Goal: Complete application form: Complete application form

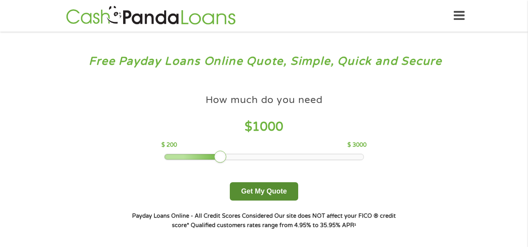
click at [261, 188] on button "Get My Quote" at bounding box center [264, 192] width 68 height 18
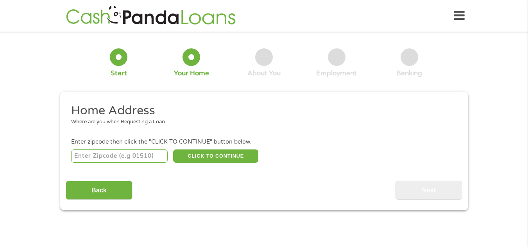
click at [145, 157] on input "number" at bounding box center [119, 156] width 97 height 13
type input "07103"
click at [214, 152] on button "CLICK TO CONTINUE" at bounding box center [215, 156] width 85 height 13
type input "07103"
type input "Newark"
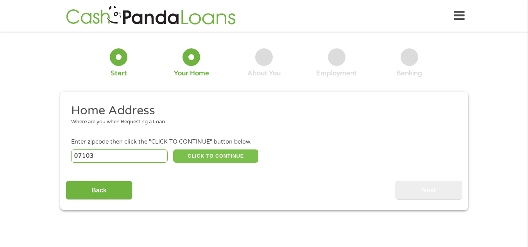
select select "New Jersey"
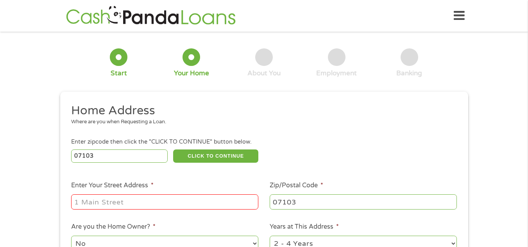
drag, startPoint x: 179, startPoint y: 191, endPoint x: 176, endPoint y: 200, distance: 9.7
click at [176, 200] on li "Enter Your Street Address *" at bounding box center [165, 196] width 199 height 30
click at [176, 200] on input "Enter Your Street Address *" at bounding box center [164, 202] width 187 height 15
type input "411 S 14th St"
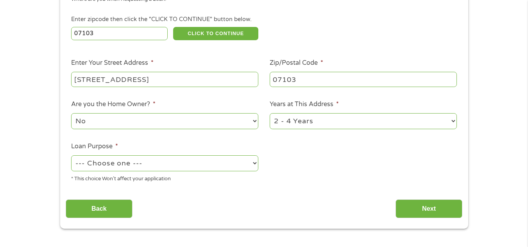
scroll to position [143, 0]
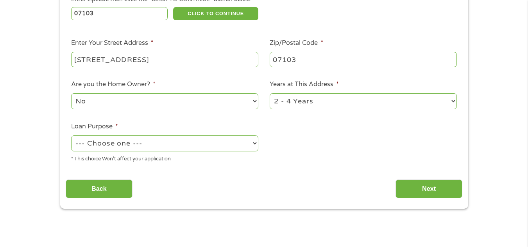
click at [220, 140] on select "--- Choose one --- Pay Bills Debt Consolidation Home Improvement Major Purchase…" at bounding box center [164, 144] width 187 height 16
select select "other"
click at [71, 136] on select "--- Choose one --- Pay Bills Debt Consolidation Home Improvement Major Purchase…" at bounding box center [164, 144] width 187 height 16
click at [427, 190] on input "Next" at bounding box center [429, 189] width 67 height 19
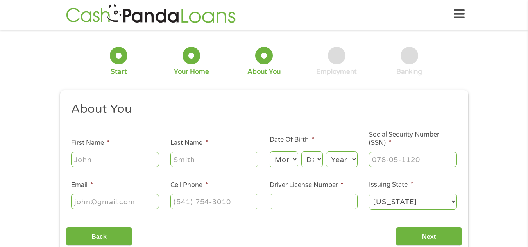
scroll to position [0, 0]
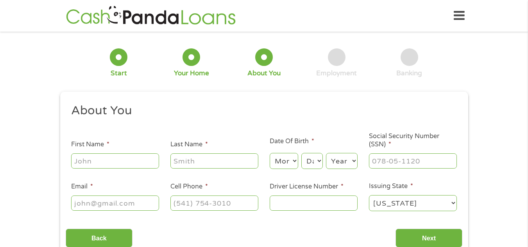
click at [122, 160] on input "First Name *" at bounding box center [115, 161] width 88 height 15
type input "takeyah"
type input "carter"
select select "3"
select select "21"
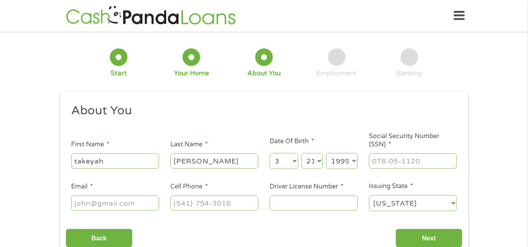
select select "1995"
type input "485-23-1851"
type input "takeyahcarter@yahoo.com"
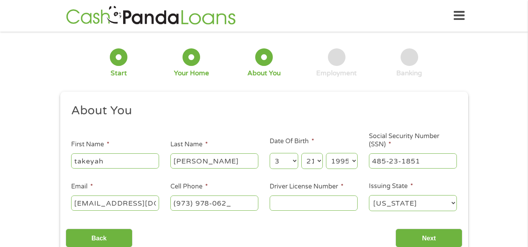
type input "(973) 978-0623"
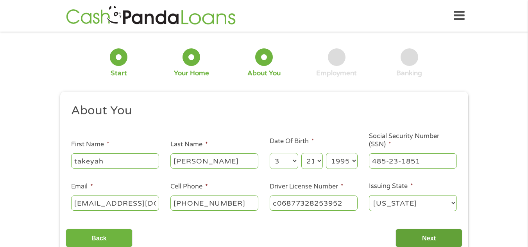
type input "c06877328253952"
click at [407, 233] on input "Next" at bounding box center [429, 238] width 67 height 19
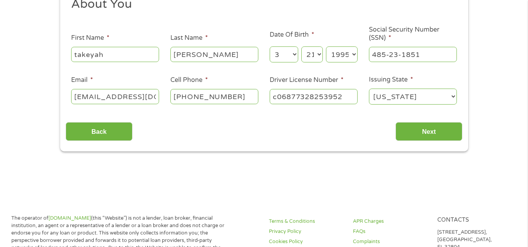
scroll to position [118, 0]
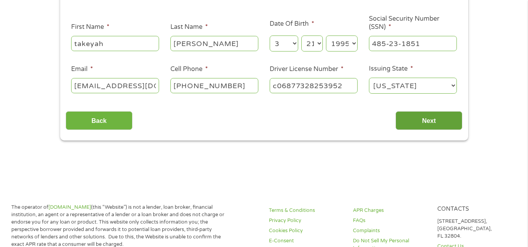
click at [450, 118] on input "Next" at bounding box center [429, 120] width 67 height 19
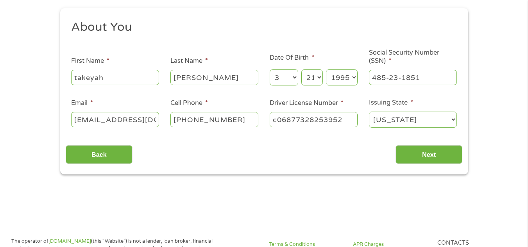
scroll to position [81, 0]
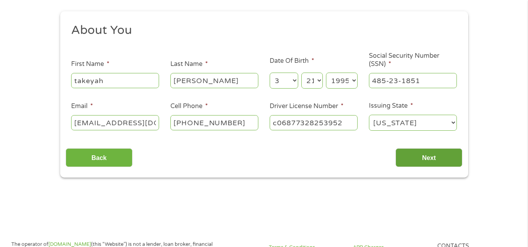
click at [432, 155] on input "Next" at bounding box center [429, 158] width 67 height 19
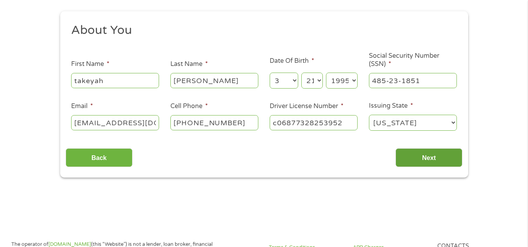
click at [437, 162] on input "Next" at bounding box center [429, 158] width 67 height 19
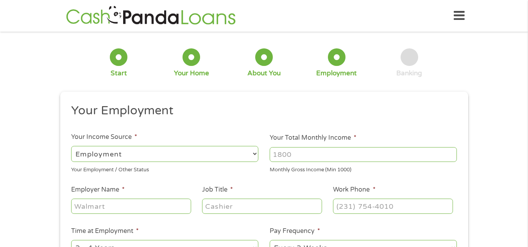
scroll to position [3, 3]
click at [203, 146] on div "--- Choose one --- Employment Self Employed Benefits" at bounding box center [164, 154] width 187 height 19
click at [198, 158] on select "--- Choose one --- Employment Self Employed Benefits" at bounding box center [164, 154] width 187 height 16
select select "benefits"
click at [71, 146] on select "--- Choose one --- Employment Self Employed Benefits" at bounding box center [164, 154] width 187 height 16
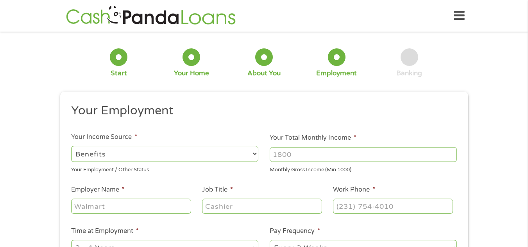
type input "Other"
type input "(973) 978-0623"
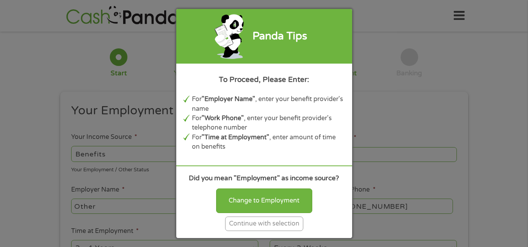
click at [274, 226] on div "Continue with selection" at bounding box center [264, 224] width 78 height 14
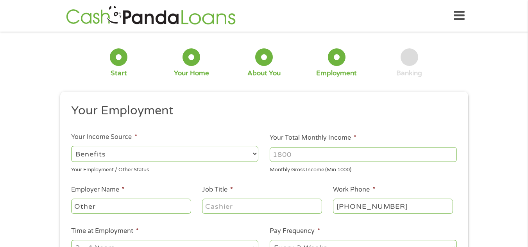
click at [207, 157] on select "--- Choose one --- Employment Self Employed Benefits" at bounding box center [164, 154] width 187 height 16
select select "selfEmployed"
click at [71, 146] on select "--- Choose one --- Employment Self Employed Benefits" at bounding box center [164, 154] width 187 height 16
click at [285, 161] on input "Your Total Monthly Income *" at bounding box center [363, 154] width 187 height 15
type input "1500"
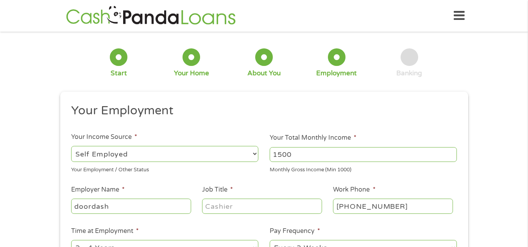
type input "doordash"
type input "driver"
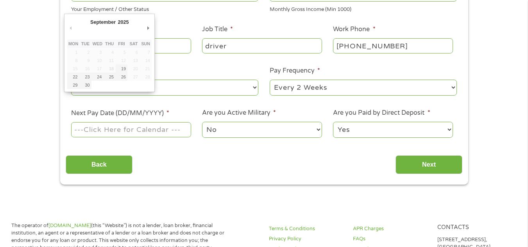
scroll to position [167, 0]
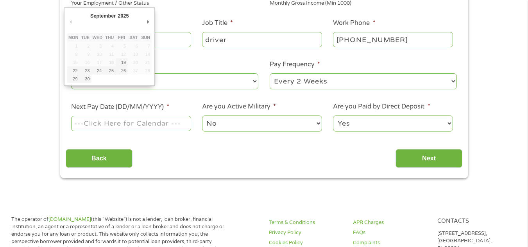
click at [240, 84] on select "--- Choose one --- 1 Year or less 1 - 2 Years 2 - 4 Years Over 4 Years" at bounding box center [164, 82] width 187 height 16
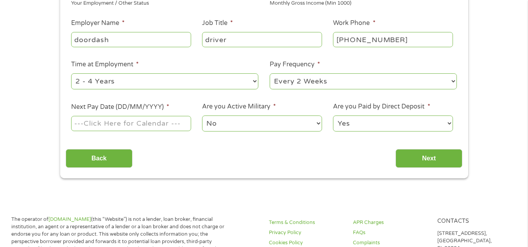
select select "12months"
click at [71, 74] on select "--- Choose one --- 1 Year or less 1 - 2 Years 2 - 4 Years Over 4 Years" at bounding box center [164, 82] width 187 height 16
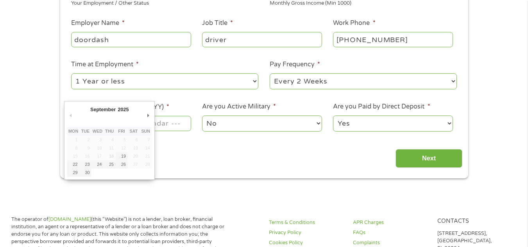
click at [160, 125] on input "Next Pay Date (DD/MM/YYYY) *" at bounding box center [131, 123] width 120 height 15
type input "30/09/2025"
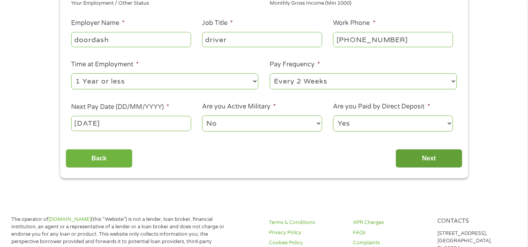
click at [404, 159] on input "Next" at bounding box center [429, 158] width 67 height 19
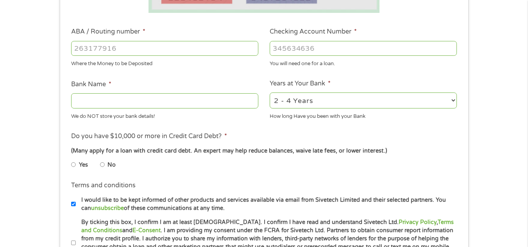
scroll to position [230, 0]
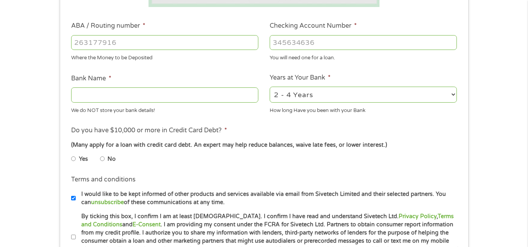
click at [213, 35] on input "ABA / Routing number *" at bounding box center [164, 42] width 187 height 15
type input "021202337"
type input "JPMORGAN CHASE"
type input "021202337"
click at [327, 37] on input "Checking Account Number *" at bounding box center [363, 42] width 187 height 15
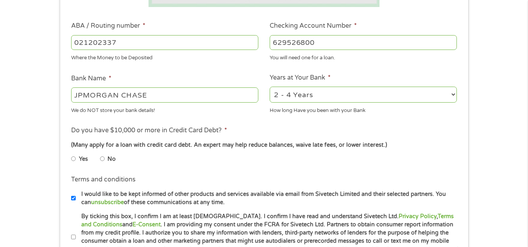
type input "629526800"
click at [101, 159] on input "No" at bounding box center [102, 159] width 5 height 13
radio input "true"
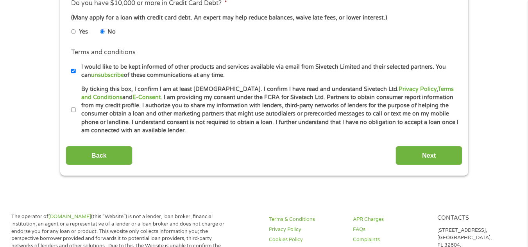
scroll to position [383, 0]
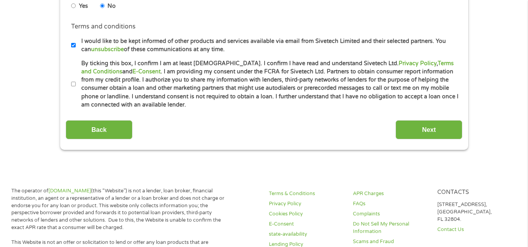
click at [75, 79] on input "By ticking this box, I confirm I am at least 18 years old. I confirm I have rea…" at bounding box center [73, 84] width 5 height 13
checkbox input "true"
click at [71, 47] on li "Terms and conditions I would like to be kept informed of other products and ser…" at bounding box center [264, 38] width 397 height 32
click at [72, 46] on input "I would like to be kept informed of other products and services available via e…" at bounding box center [73, 45] width 5 height 13
checkbox input "false"
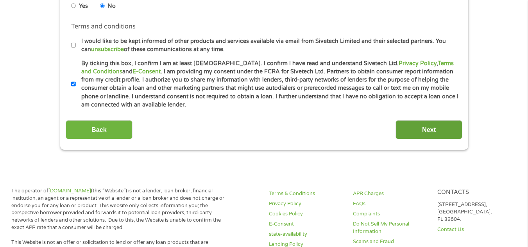
click at [420, 124] on input "Next" at bounding box center [429, 129] width 67 height 19
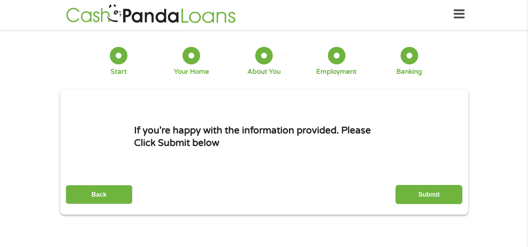
scroll to position [0, 0]
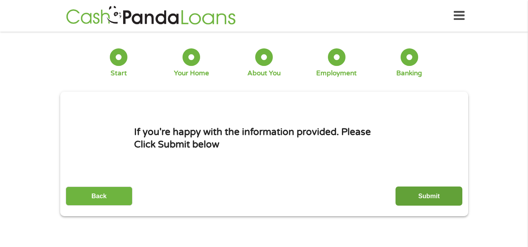
click at [427, 190] on input "Submit" at bounding box center [429, 196] width 67 height 19
